Goal: Task Accomplishment & Management: Use online tool/utility

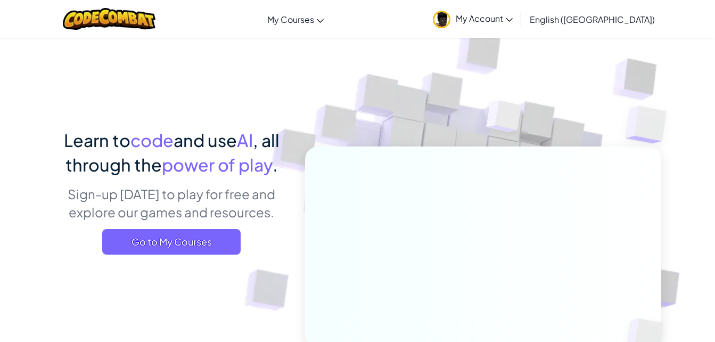
click at [127, 240] on span "Go to My Courses" at bounding box center [171, 242] width 138 height 26
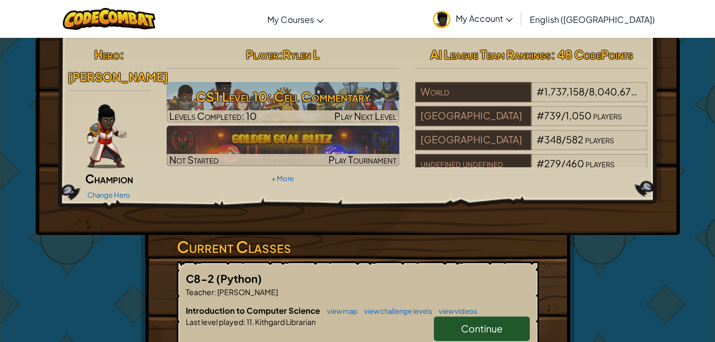
click at [286, 95] on h3 "CS1 Level 10: Cell Commentary" at bounding box center [283, 97] width 233 height 24
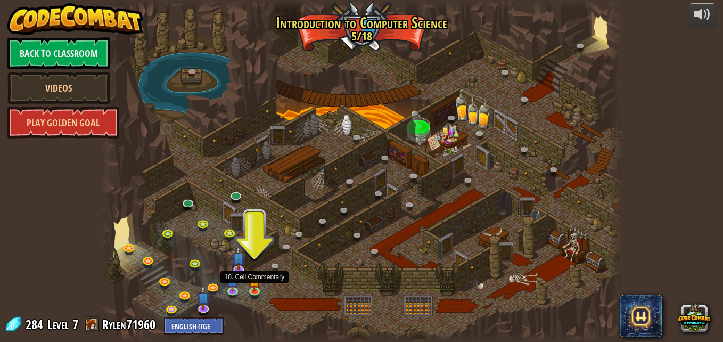
click at [249, 289] on img at bounding box center [254, 280] width 12 height 21
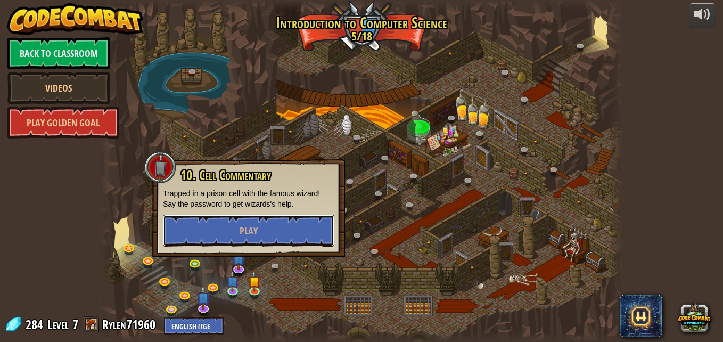
click at [245, 233] on span "Play" at bounding box center [248, 230] width 18 height 13
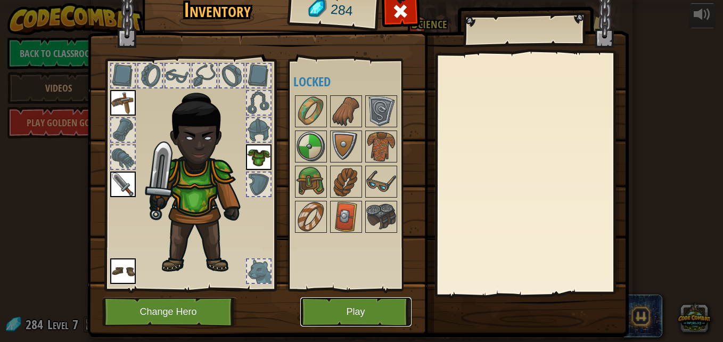
click at [359, 308] on button "Play" at bounding box center [355, 311] width 111 height 29
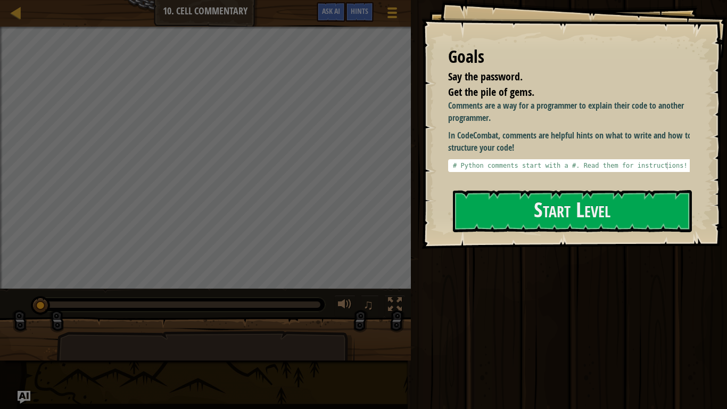
click at [506, 188] on div "Goals Say the password. Get the pile of gems. Comments are a way for a programm…" at bounding box center [573, 124] width 305 height 249
click at [500, 207] on button "Start Level" at bounding box center [572, 211] width 239 height 42
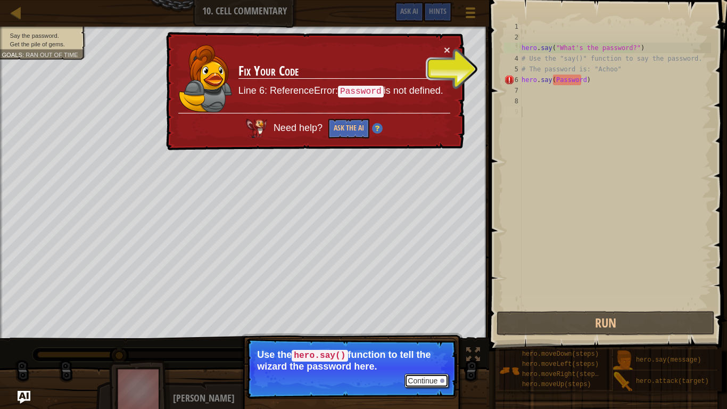
click at [424, 341] on button "Continue" at bounding box center [426, 381] width 44 height 14
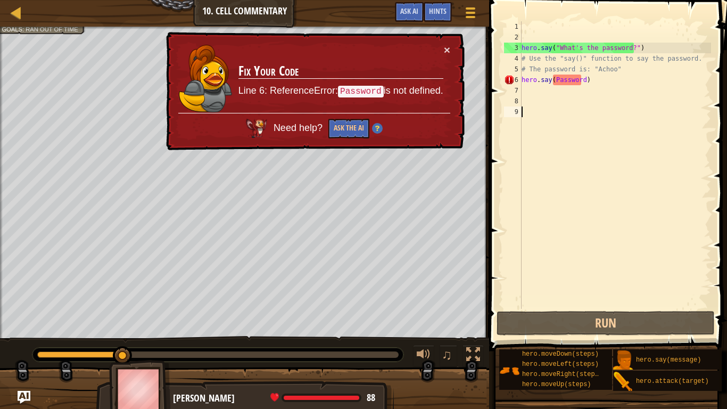
scroll to position [5, 0]
